Goal: Navigation & Orientation: Go to known website

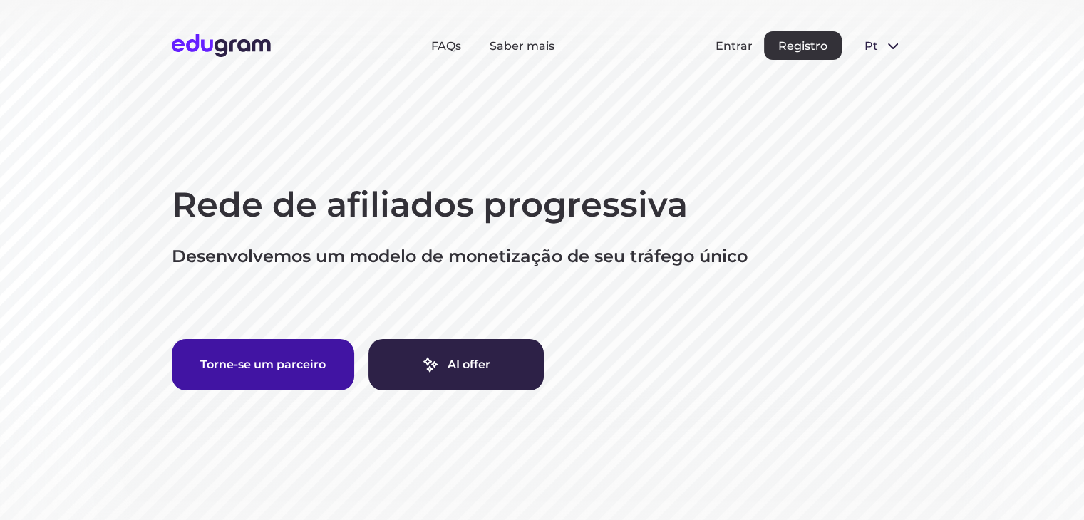
click at [314, 363] on button "Torne-se um parceiro" at bounding box center [263, 364] width 182 height 51
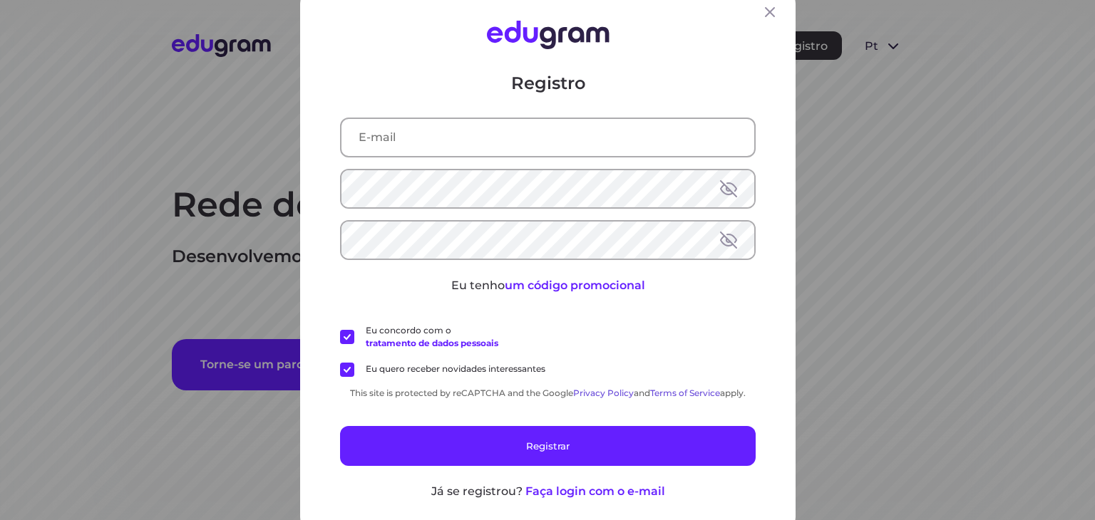
click at [225, 220] on div "Registro Eu tenho um código promocional Eu concordo com o tratamento de dados p…" at bounding box center [547, 260] width 1095 height 520
click at [899, 236] on div "Registro Eu tenho um código promocional Eu concordo com o tratamento de dados p…" at bounding box center [547, 260] width 1095 height 520
click at [765, 10] on icon at bounding box center [770, 12] width 10 height 10
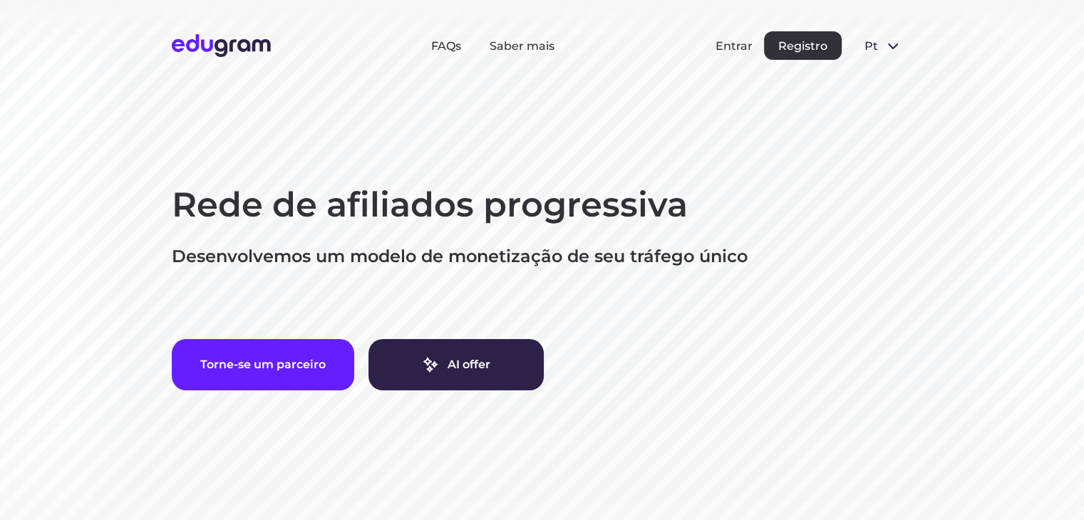
click at [889, 49] on span at bounding box center [892, 45] width 17 height 17
click at [889, 100] on button "English" at bounding box center [892, 101] width 78 height 23
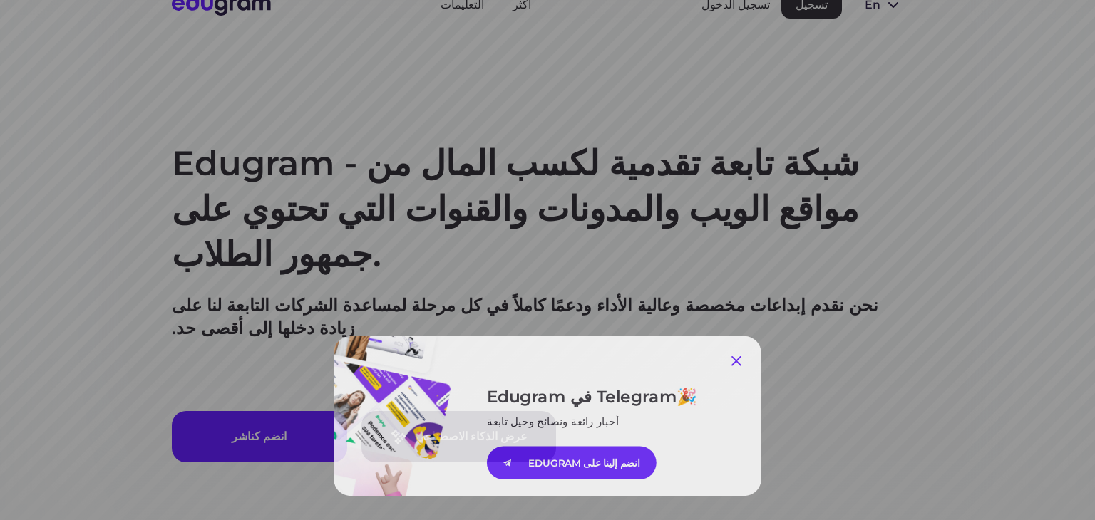
click at [736, 363] on icon at bounding box center [742, 359] width 17 height 17
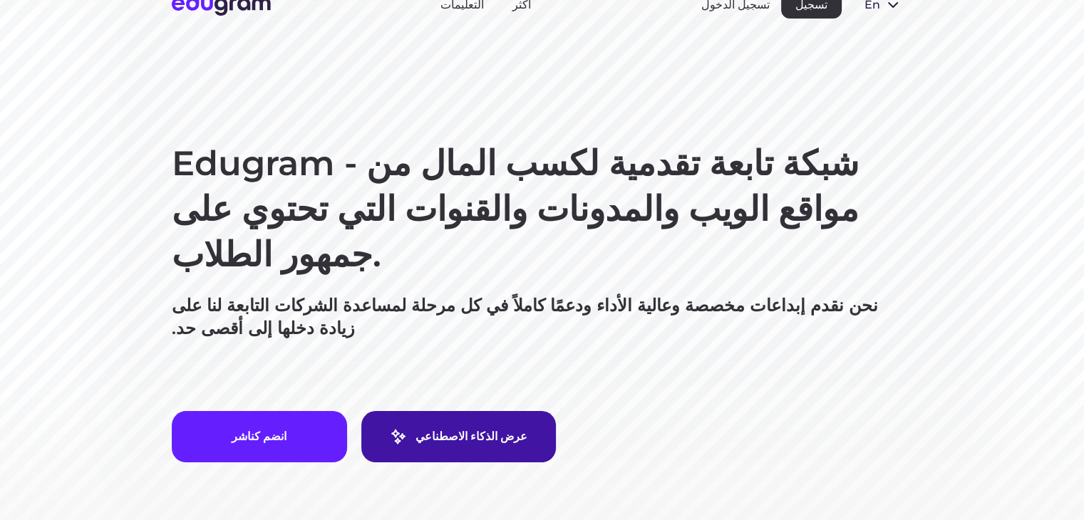
click at [470, 417] on link "عرض الذكاء الاصطناعي" at bounding box center [458, 436] width 195 height 51
